Goal: Check status

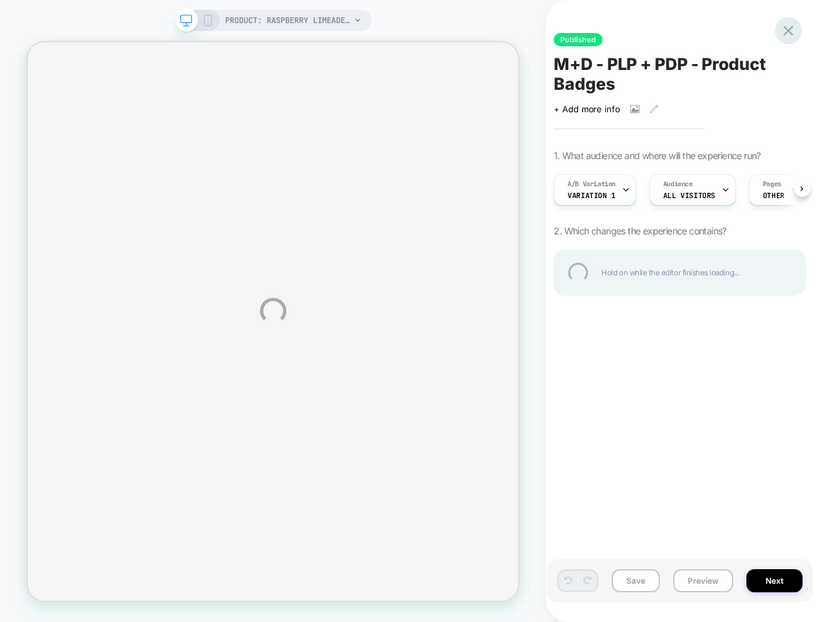
click at [791, 28] on div at bounding box center [788, 30] width 27 height 27
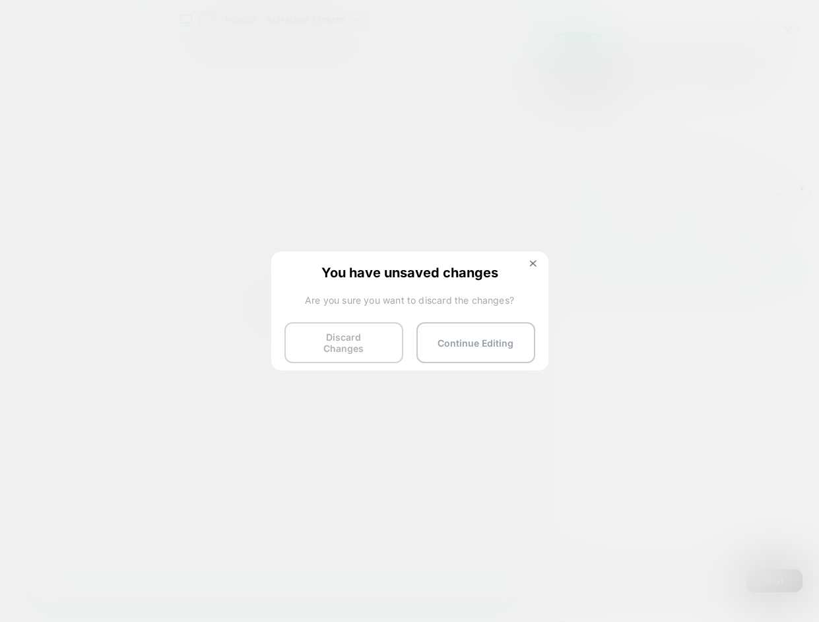
click at [361, 340] on button "Discard Changes" at bounding box center [343, 342] width 119 height 41
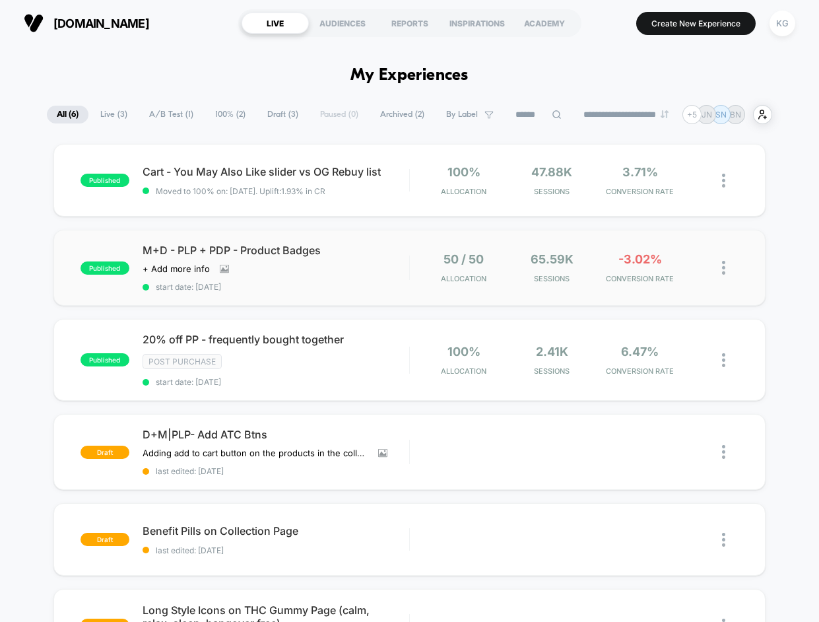
click at [434, 276] on div "50 / 50 Allocation" at bounding box center [463, 267] width 81 height 31
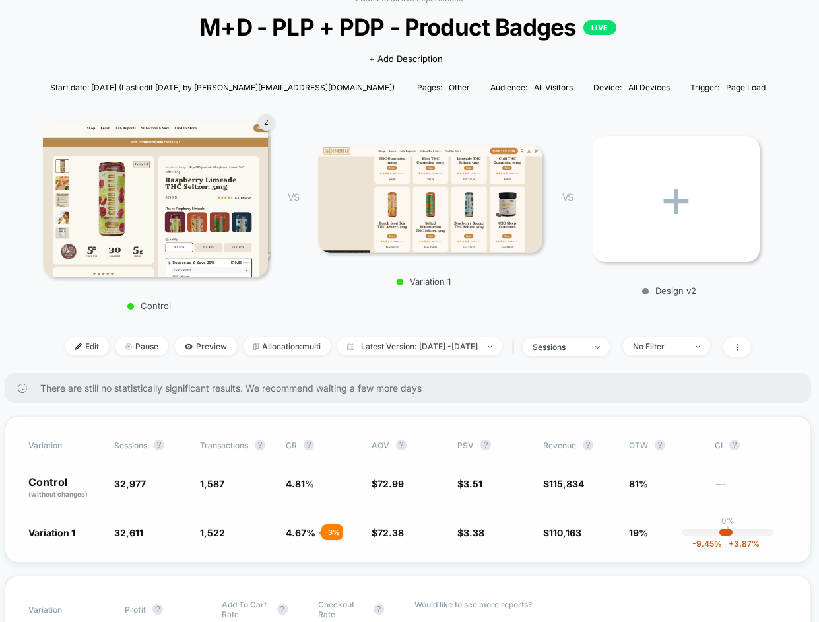
scroll to position [5, 9]
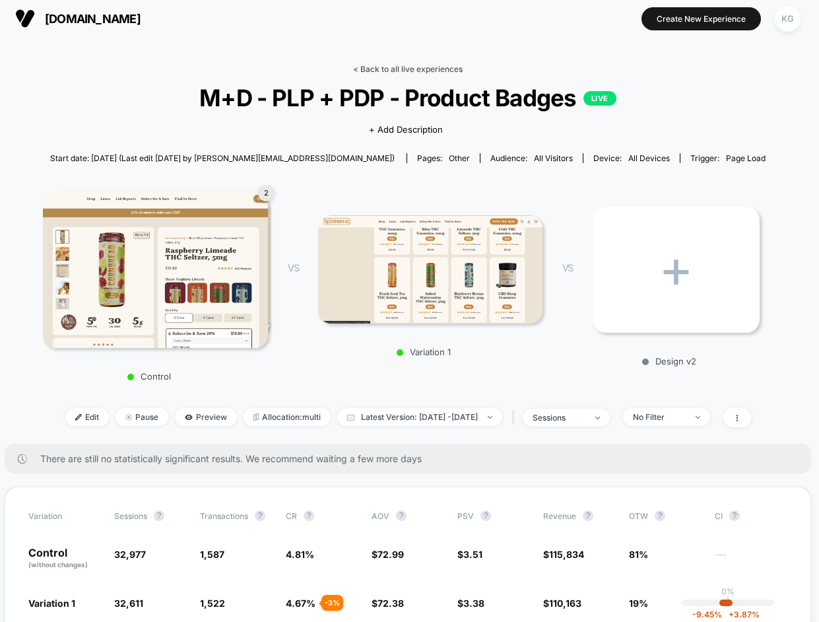
click at [403, 68] on link "< Back to all live experiences" at bounding box center [408, 69] width 110 height 10
